Goal: Task Accomplishment & Management: Manage account settings

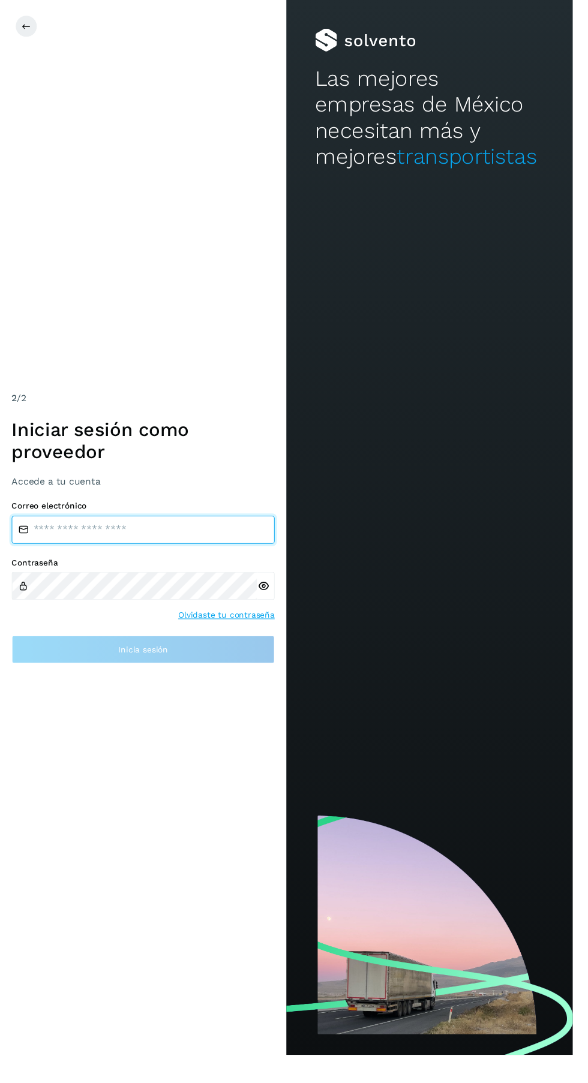
click at [160, 558] on input "email" at bounding box center [147, 544] width 270 height 29
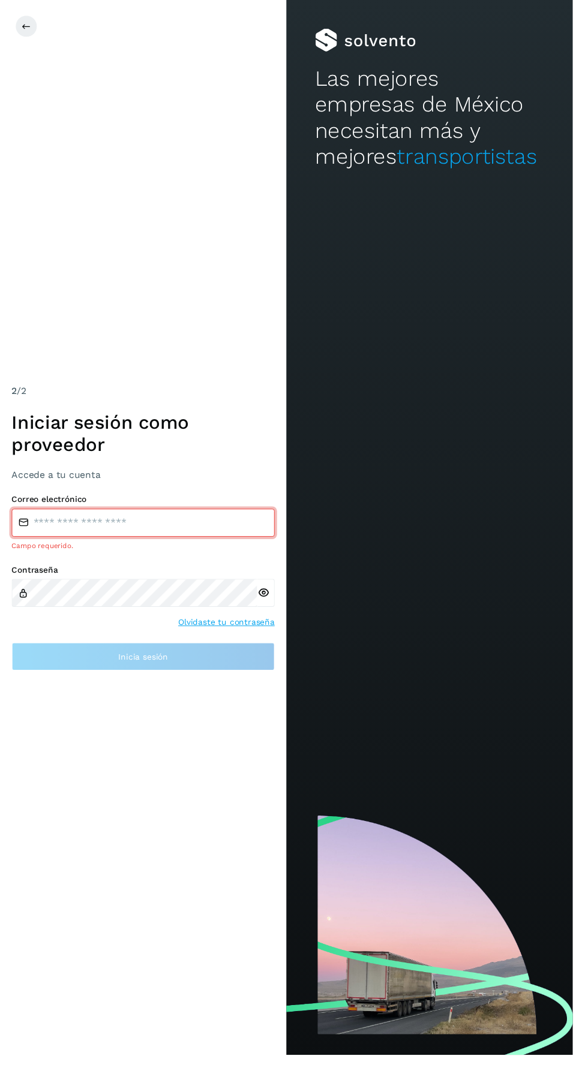
type input "**********"
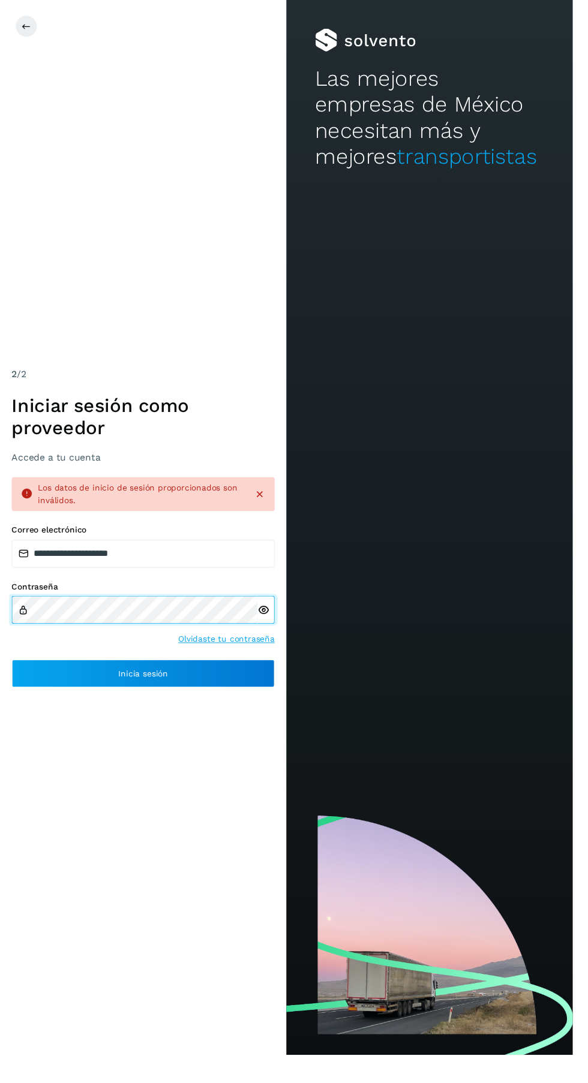
scroll to position [2, 0]
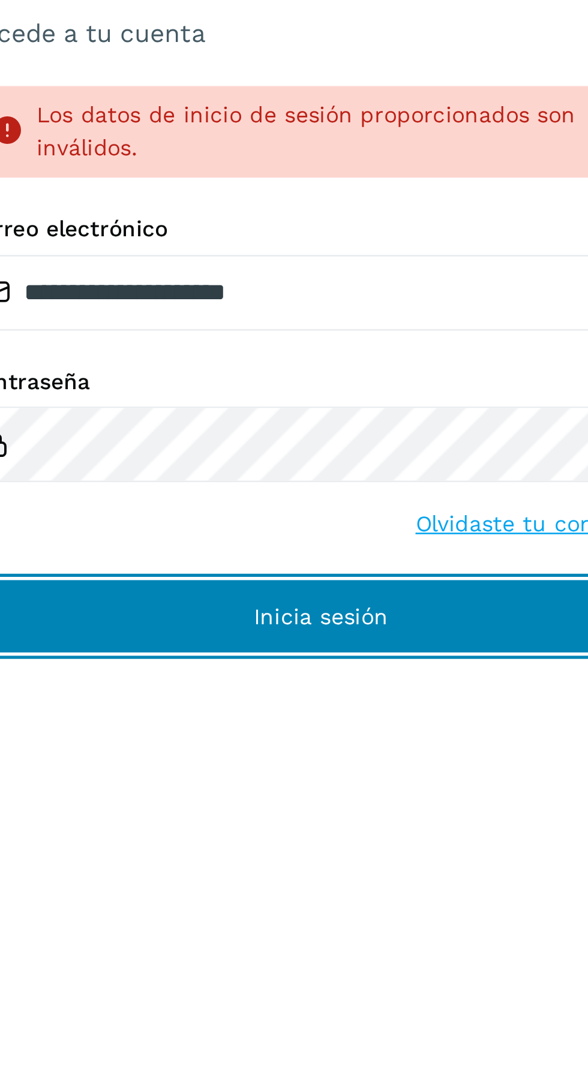
click at [170, 706] on button "Inicia sesión" at bounding box center [147, 691] width 270 height 29
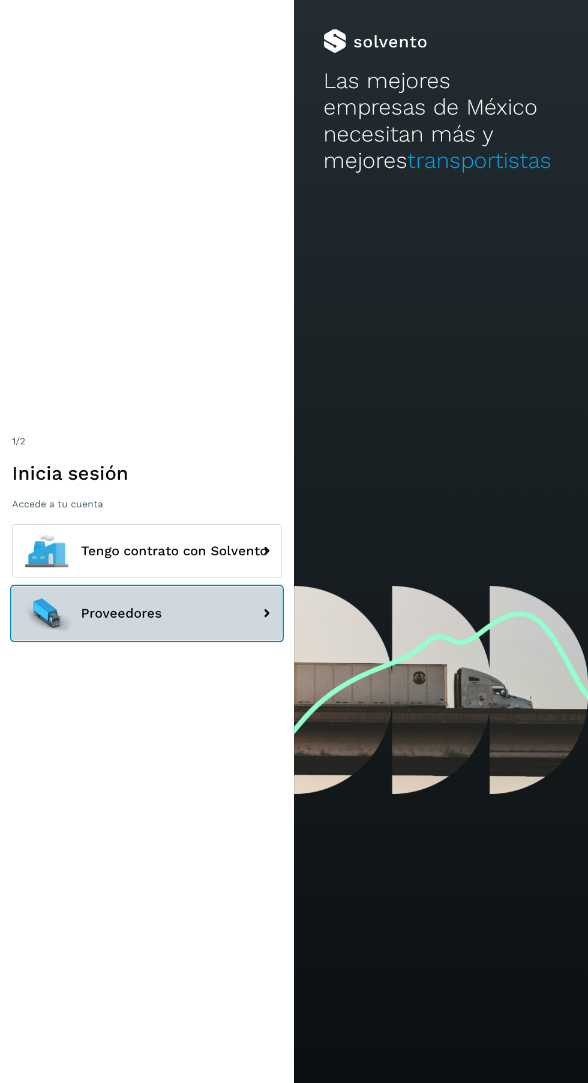
click at [209, 641] on button "Proveedores" at bounding box center [147, 614] width 270 height 54
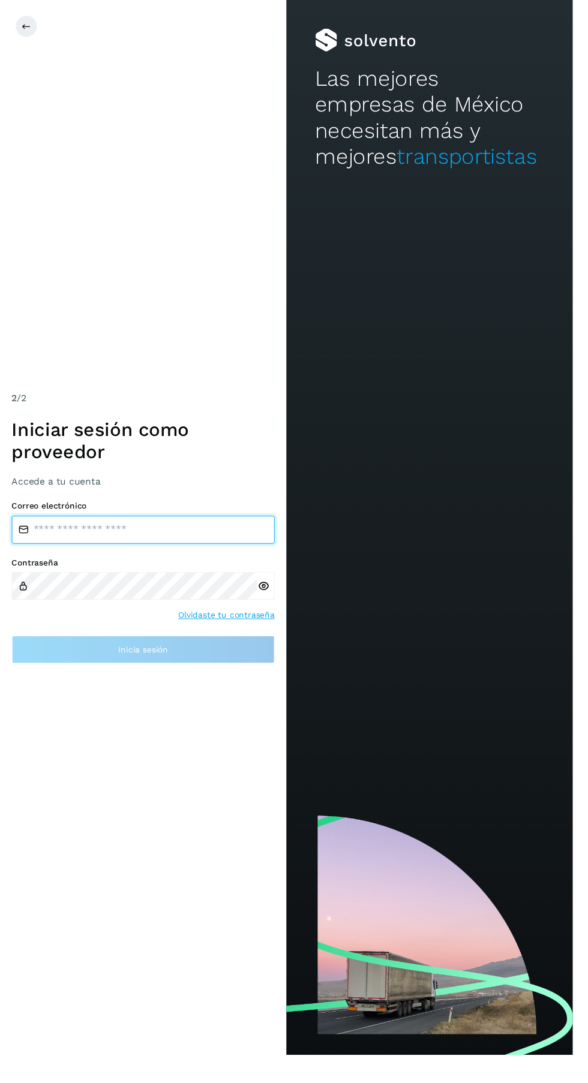
click at [184, 558] on input "email" at bounding box center [147, 544] width 270 height 29
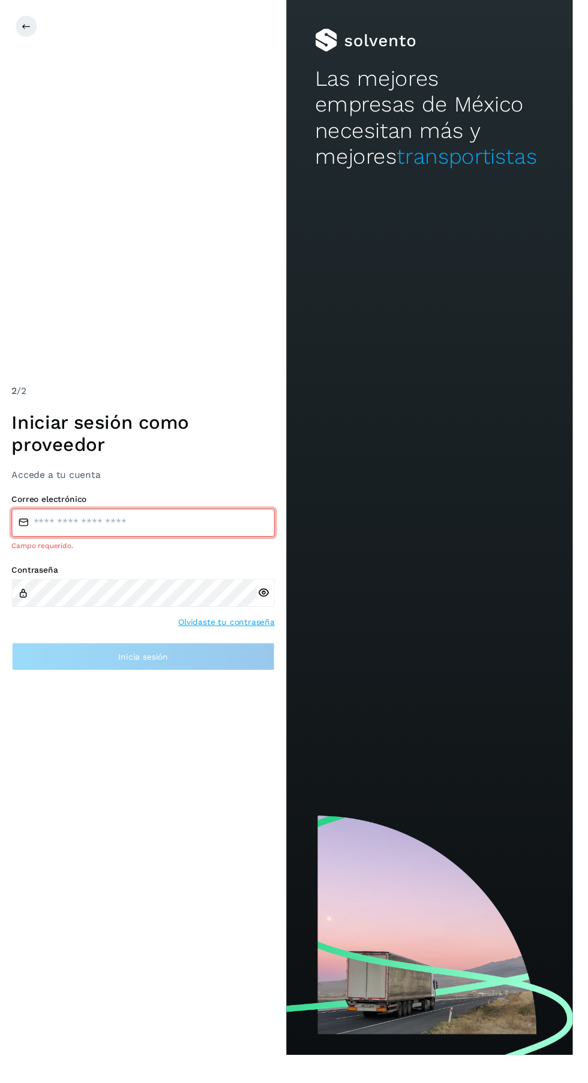
type input "**********"
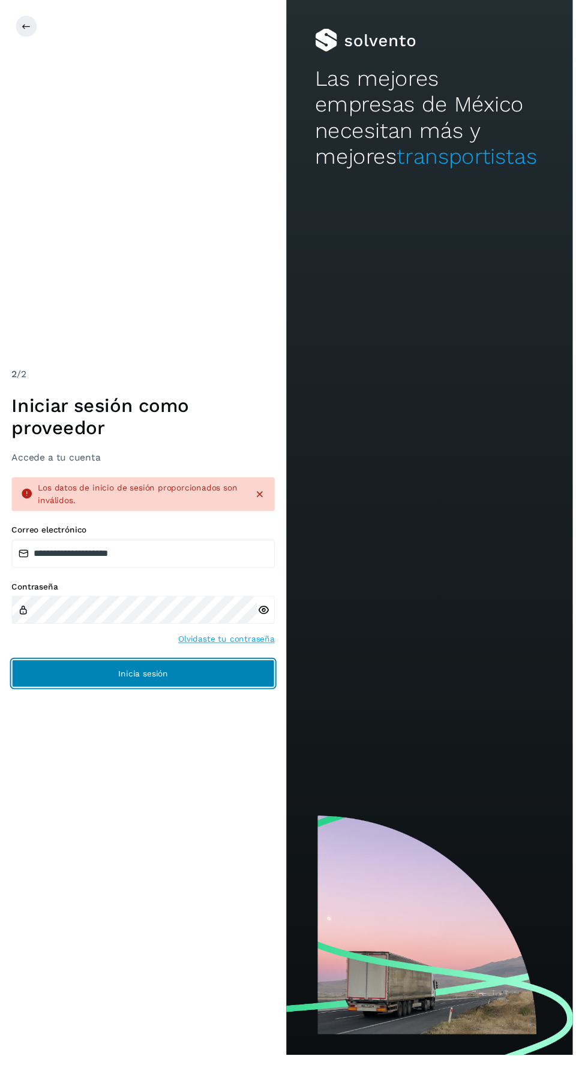
click at [250, 706] on button "Inicia sesión" at bounding box center [147, 691] width 270 height 29
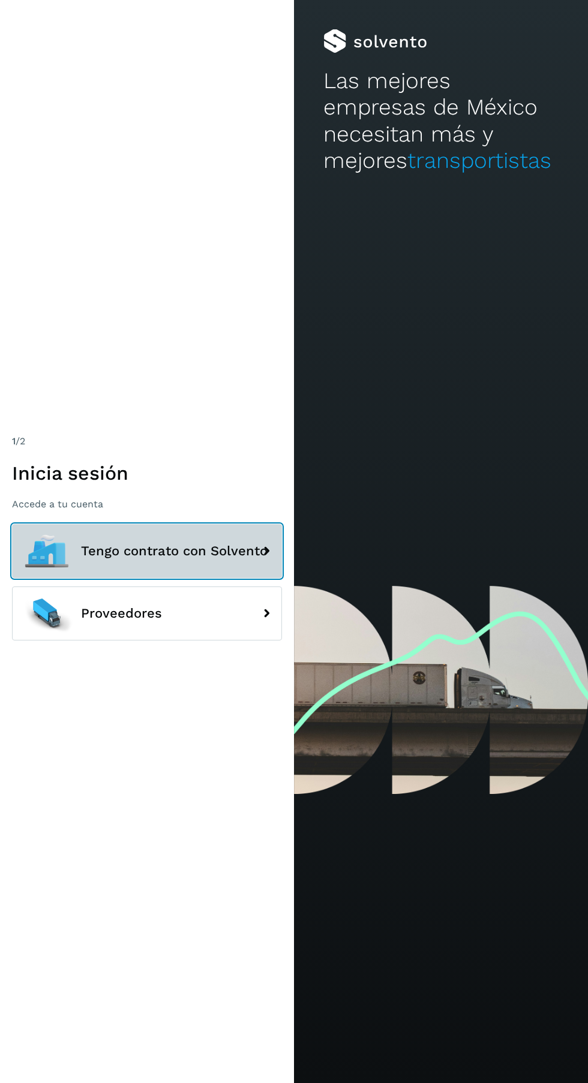
click at [206, 578] on button "Tengo contrato con Solvento" at bounding box center [147, 551] width 270 height 54
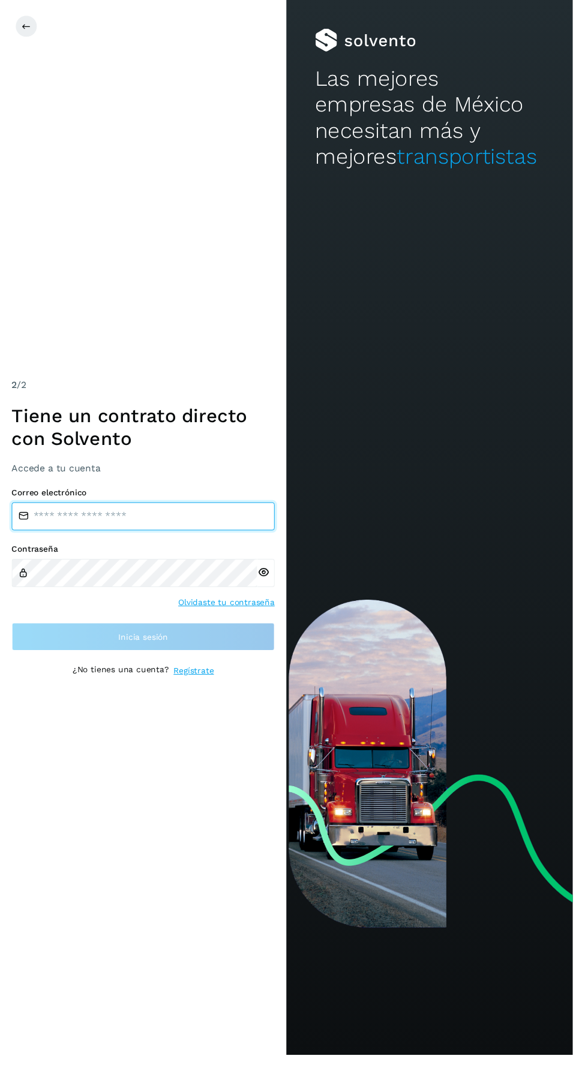
click at [187, 545] on input "email" at bounding box center [147, 530] width 270 height 29
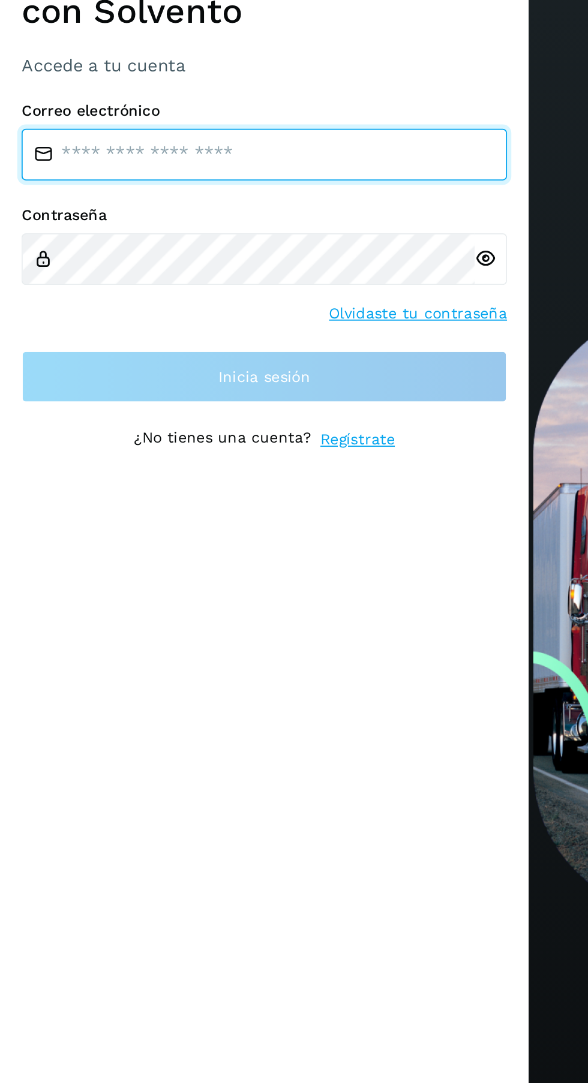
type input "**********"
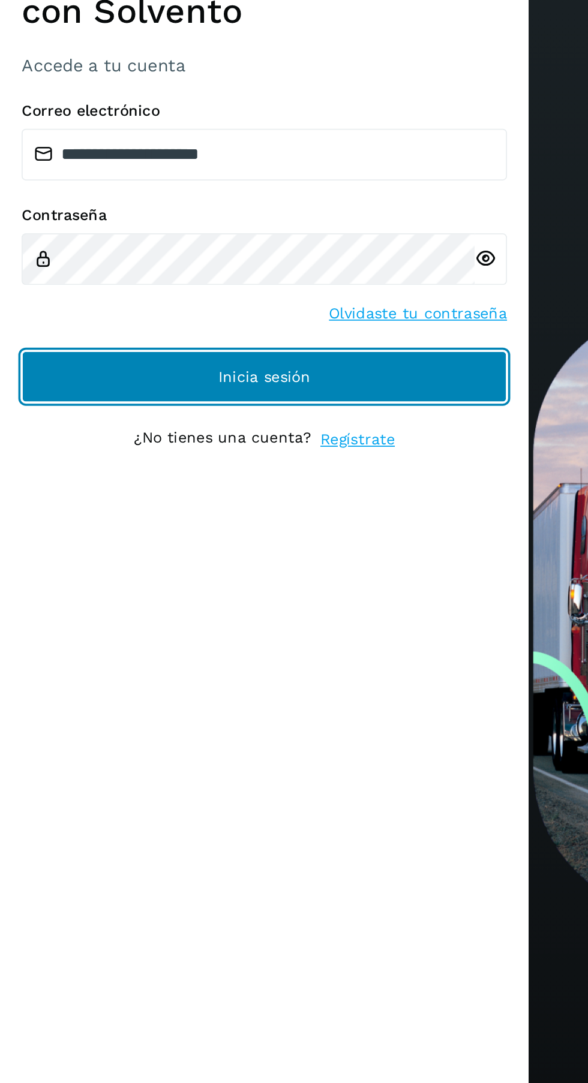
click at [223, 668] on button "Inicia sesión" at bounding box center [147, 653] width 270 height 29
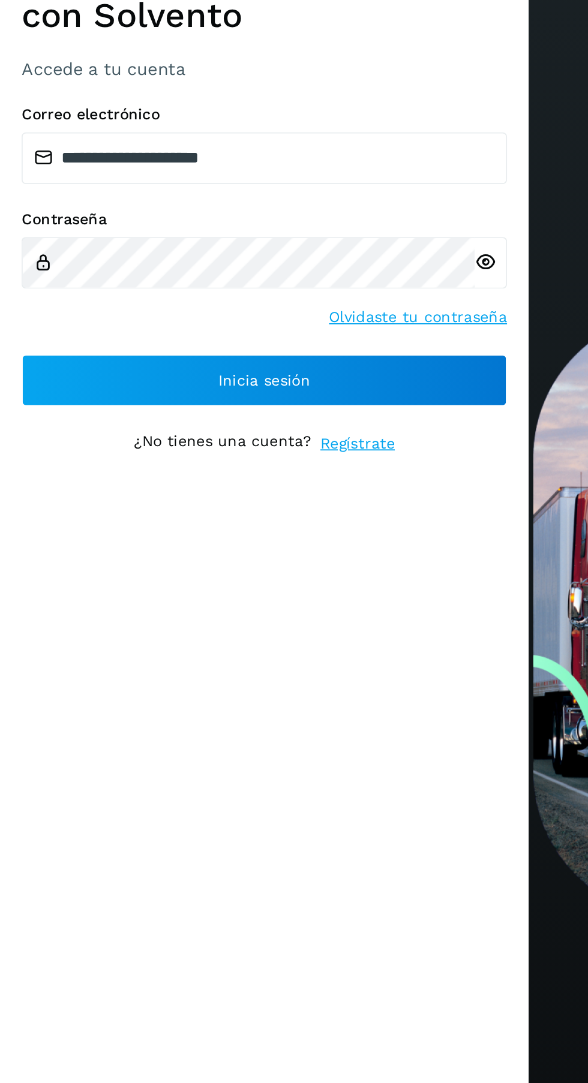
scroll to position [2, 0]
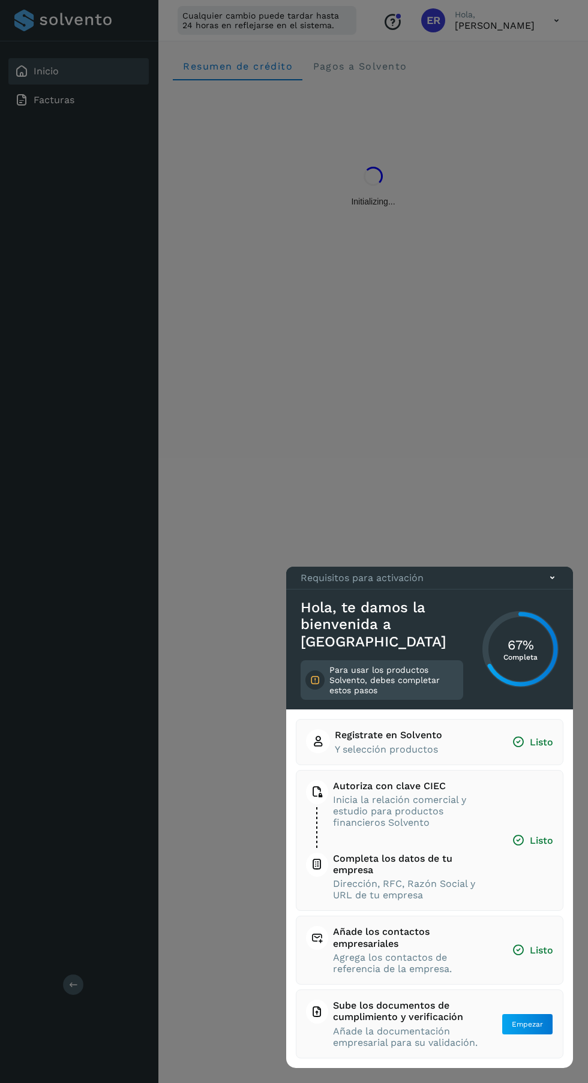
click at [442, 410] on div at bounding box center [294, 541] width 588 height 1083
click at [552, 584] on icon at bounding box center [552, 578] width 13 height 13
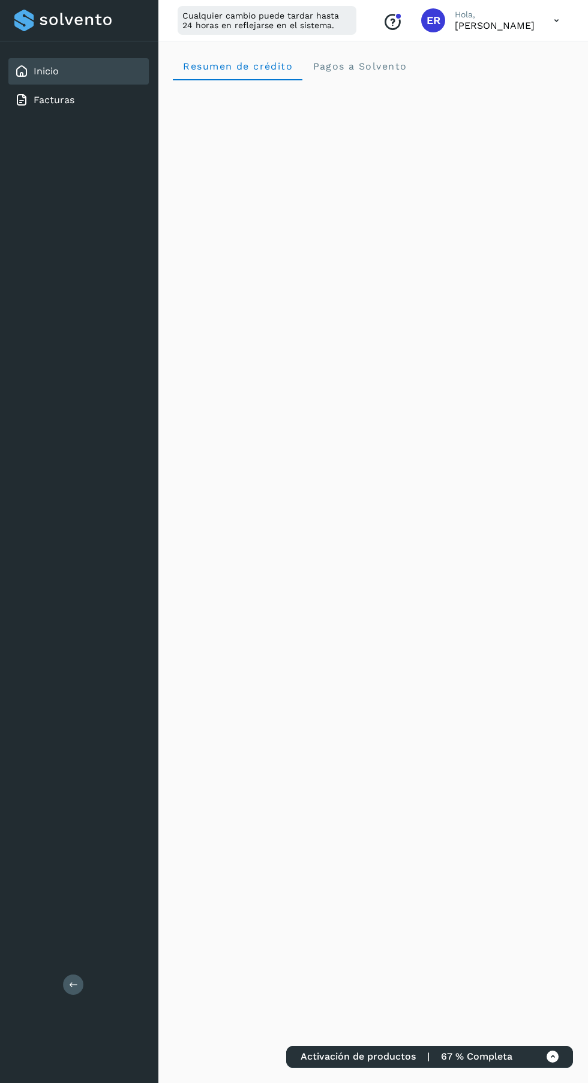
click at [72, 97] on link "Facturas" at bounding box center [54, 99] width 41 height 11
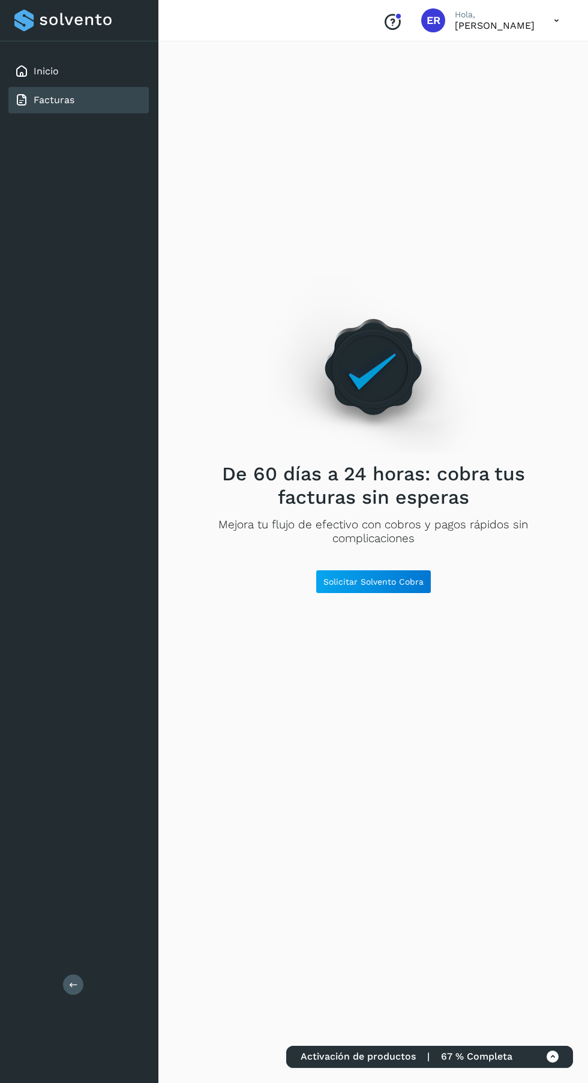
click at [56, 71] on link "Inicio" at bounding box center [46, 70] width 25 height 11
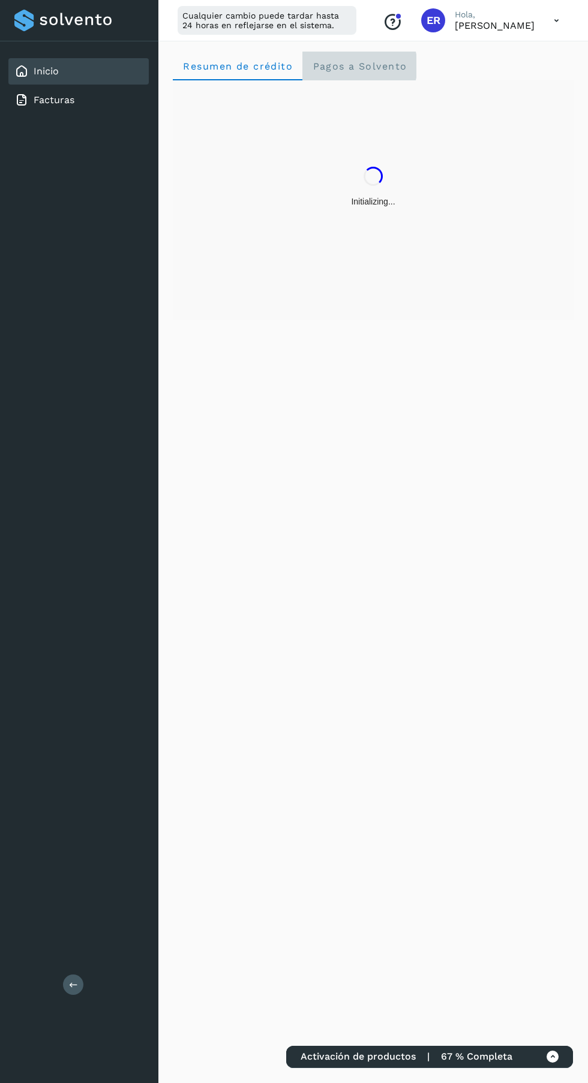
click at [366, 70] on span "Pagos a Solvento" at bounding box center [359, 66] width 95 height 11
click at [66, 100] on link "Facturas" at bounding box center [54, 99] width 41 height 11
